Goal: Information Seeking & Learning: Learn about a topic

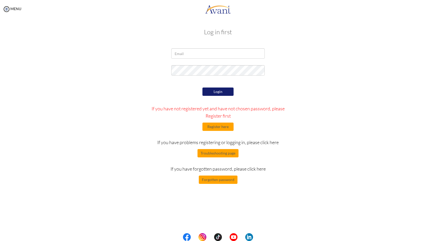
click at [257, 89] on div "Login If you have not registered yet and have not chosen password, please Regis…" at bounding box center [218, 135] width 152 height 98
click at [192, 53] on input "email" at bounding box center [217, 53] width 93 height 10
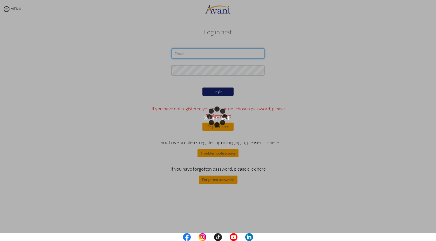
click at [191, 53] on body "Data check... Maintenance break. Please come back in 2 hours. MENU My Status Wh…" at bounding box center [218, 120] width 436 height 241
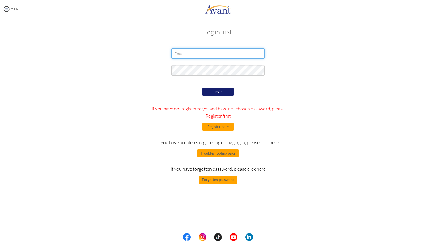
click at [194, 54] on input "email" at bounding box center [217, 53] width 93 height 10
type input "[EMAIL_ADDRESS][DOMAIN_NAME]"
click at [211, 89] on button "Login" at bounding box center [217, 91] width 31 height 8
click at [218, 90] on button "Login" at bounding box center [217, 91] width 31 height 8
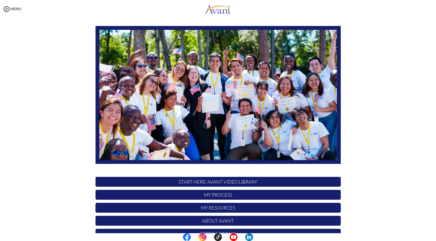
scroll to position [47, 0]
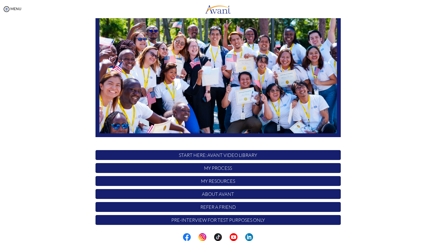
click at [219, 170] on p "My Process" at bounding box center [217, 168] width 245 height 10
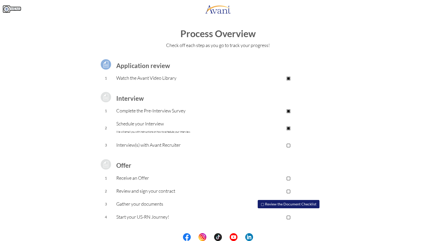
click at [5, 8] on img at bounding box center [7, 9] width 8 height 8
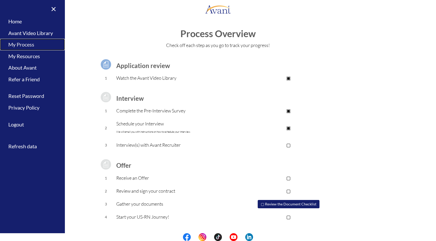
click at [28, 44] on link "My Process" at bounding box center [32, 45] width 65 height 12
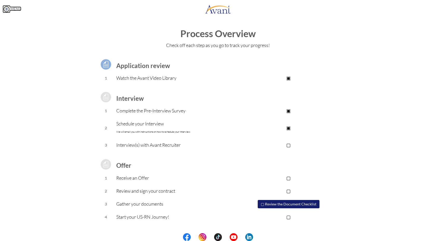
click at [4, 6] on img at bounding box center [7, 9] width 8 height 8
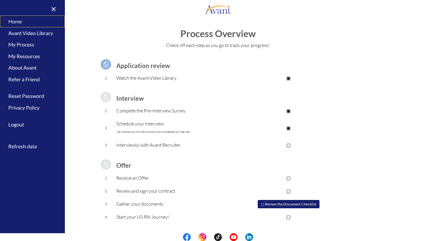
click at [24, 20] on link "Home" at bounding box center [32, 22] width 65 height 12
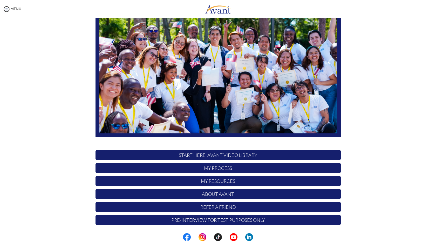
click at [227, 95] on img at bounding box center [217, 68] width 245 height 138
click at [219, 178] on p "My Resources" at bounding box center [217, 181] width 245 height 10
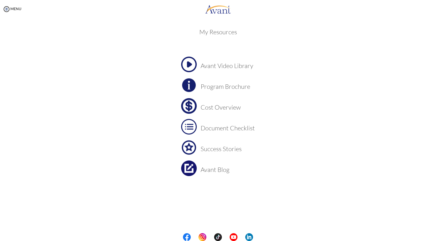
click at [218, 86] on h3 "Program Brochure" at bounding box center [228, 86] width 54 height 7
click at [208, 149] on h3 "Success Stories" at bounding box center [228, 148] width 54 height 7
